Goal: Navigation & Orientation: Go to known website

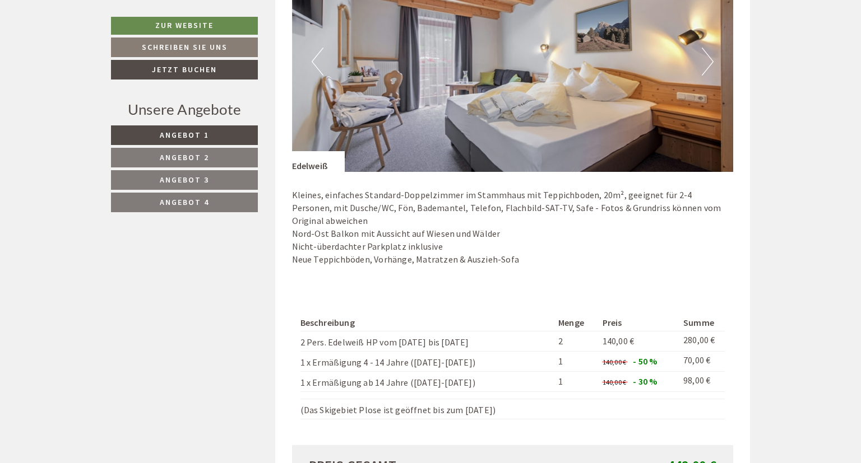
scroll to position [769, 0]
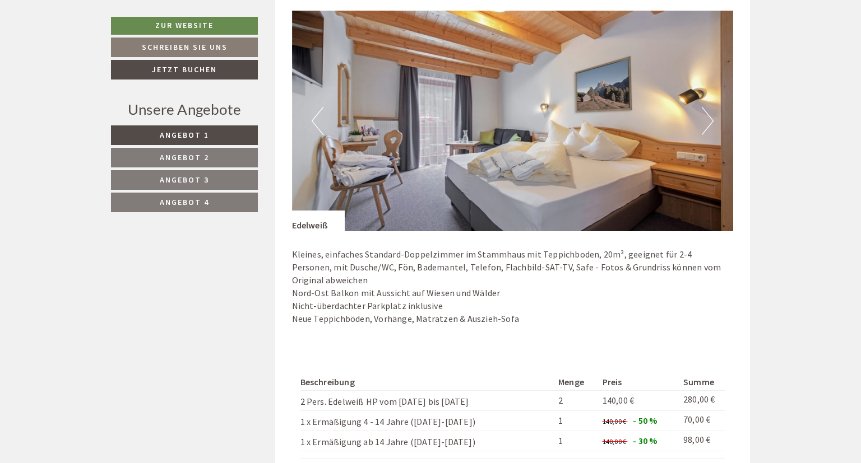
click at [707, 118] on button "Next" at bounding box center [708, 121] width 12 height 28
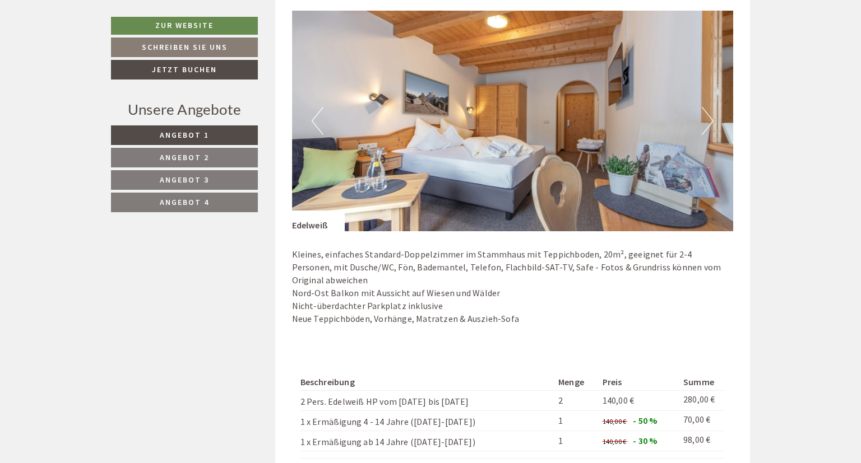
click at [707, 118] on button "Next" at bounding box center [708, 121] width 12 height 28
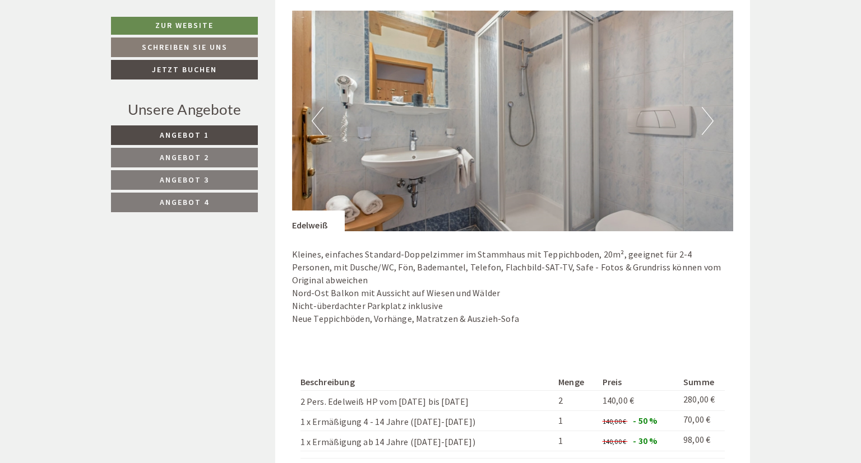
click at [707, 118] on button "Next" at bounding box center [708, 121] width 12 height 28
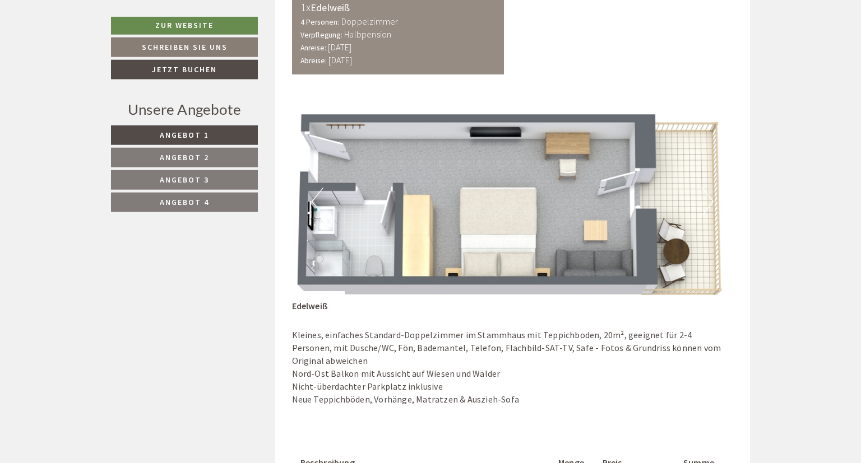
scroll to position [710, 0]
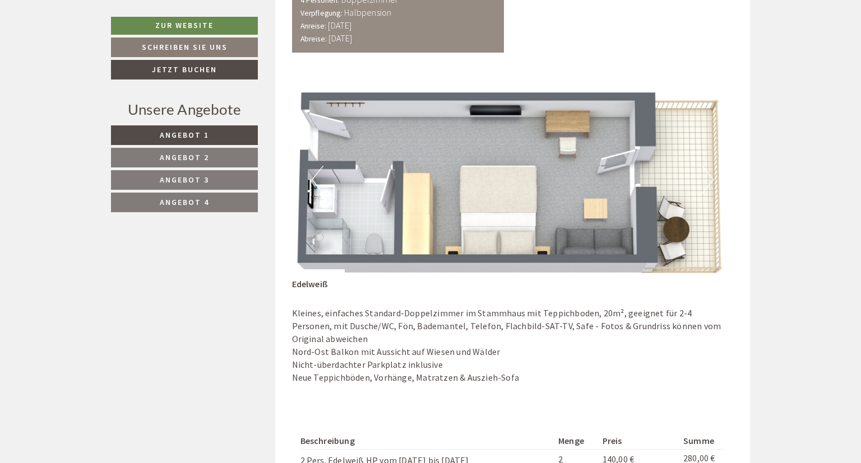
click at [713, 180] on button "Next" at bounding box center [708, 180] width 12 height 28
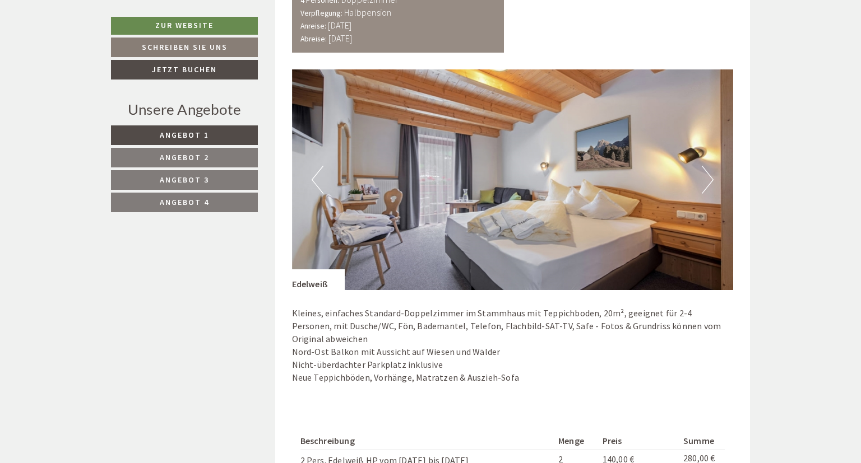
click at [713, 180] on button "Next" at bounding box center [708, 180] width 12 height 28
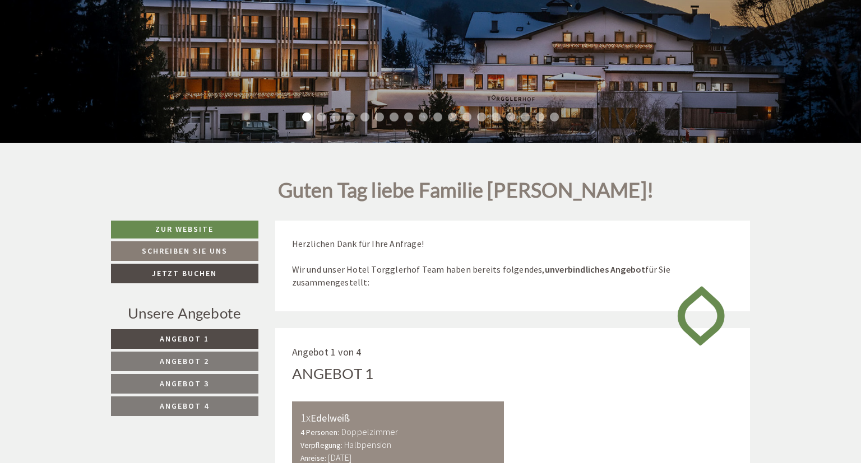
scroll to position [296, 0]
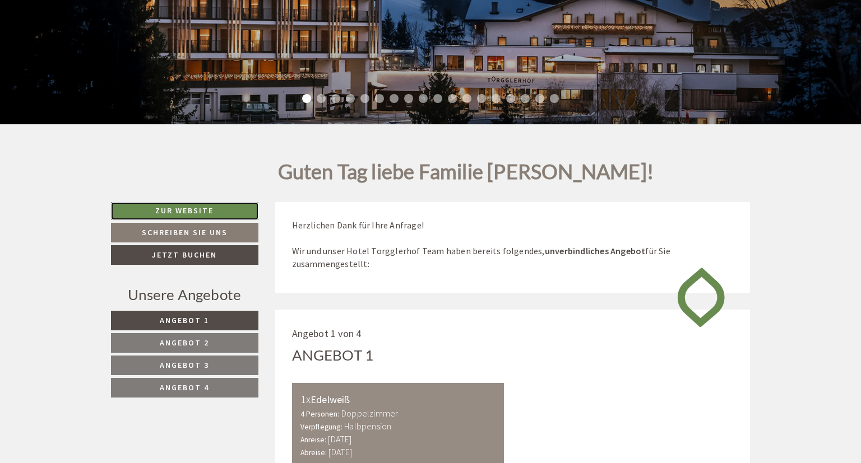
click at [211, 206] on link "Zur Website" at bounding box center [184, 211] width 147 height 18
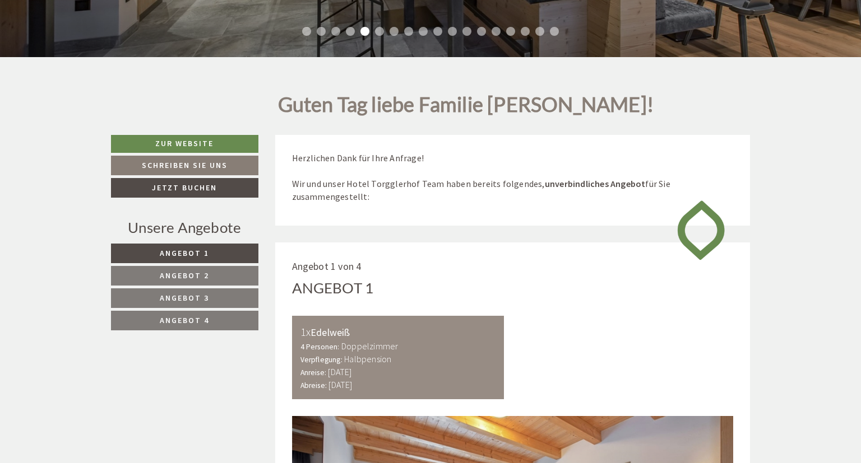
scroll to position [236, 0]
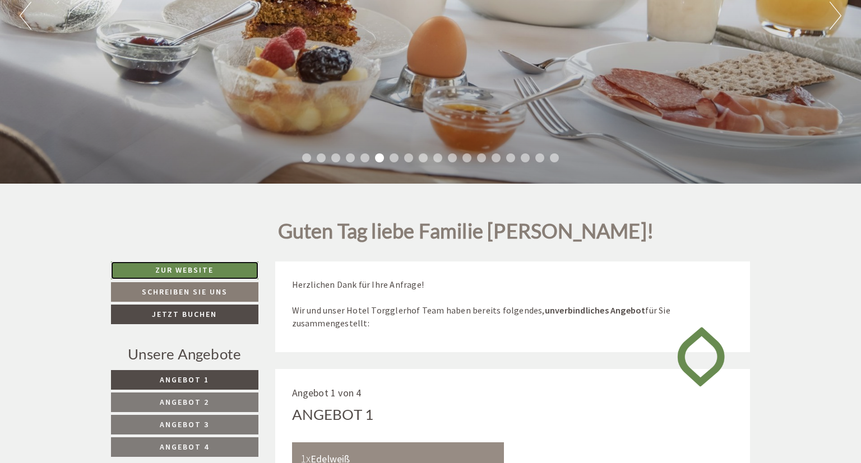
click at [188, 270] on link "Zur Website" at bounding box center [184, 271] width 147 height 18
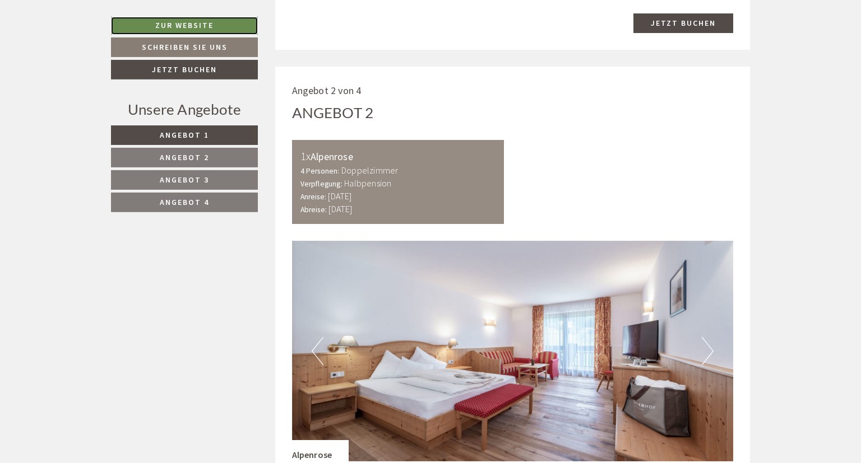
scroll to position [1360, 0]
